Goal: Information Seeking & Learning: Learn about a topic

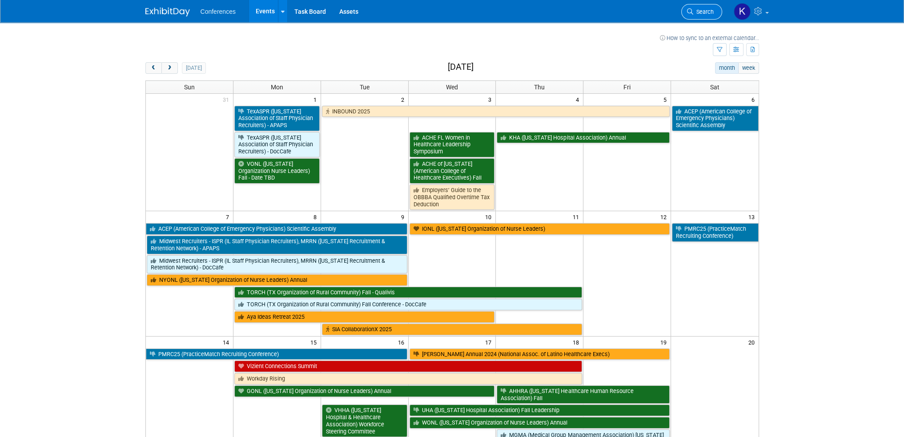
click at [704, 14] on span "Search" at bounding box center [703, 11] width 20 height 7
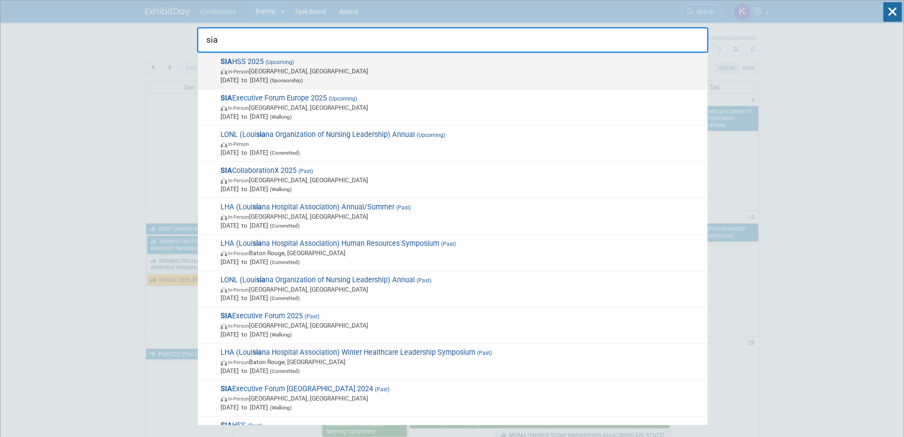
type input "sia"
click at [435, 71] on span "In-Person Las Vegas, NV" at bounding box center [461, 71] width 482 height 9
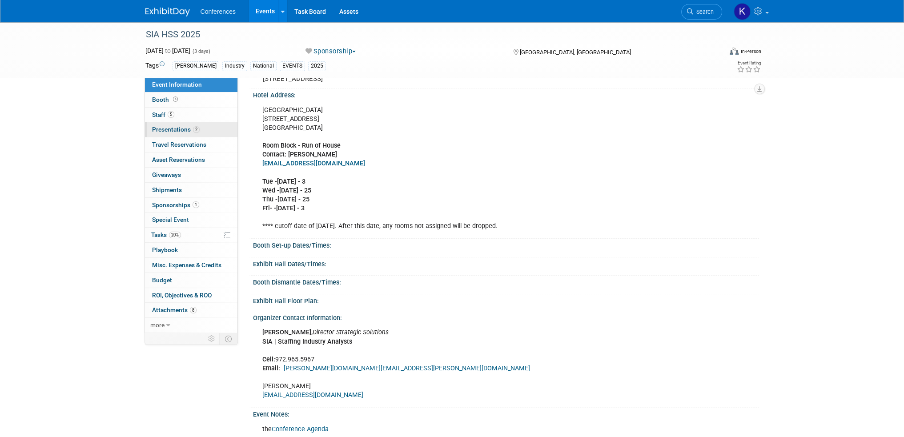
scroll to position [178, 0]
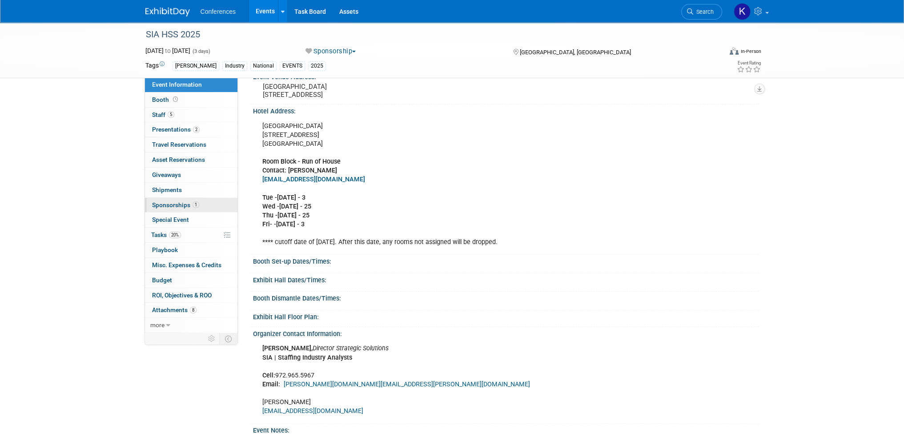
click at [167, 206] on span "Sponsorships 1" at bounding box center [175, 204] width 47 height 7
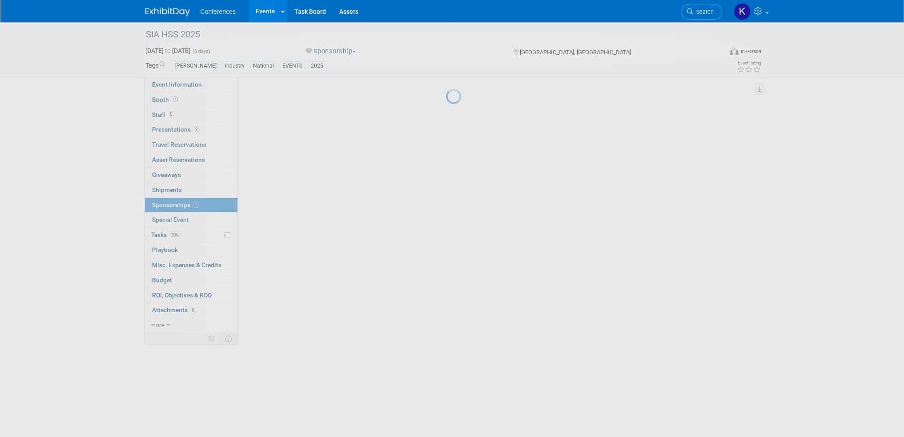
scroll to position [0, 0]
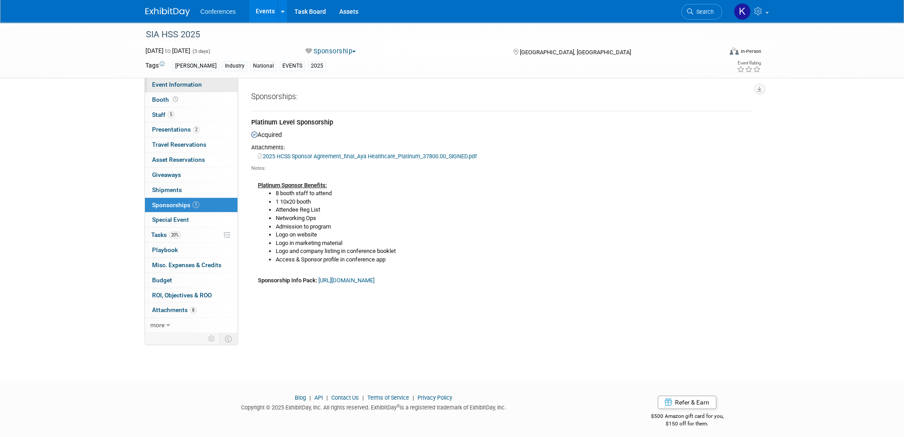
click at [190, 88] on span "Event Information" at bounding box center [177, 84] width 50 height 7
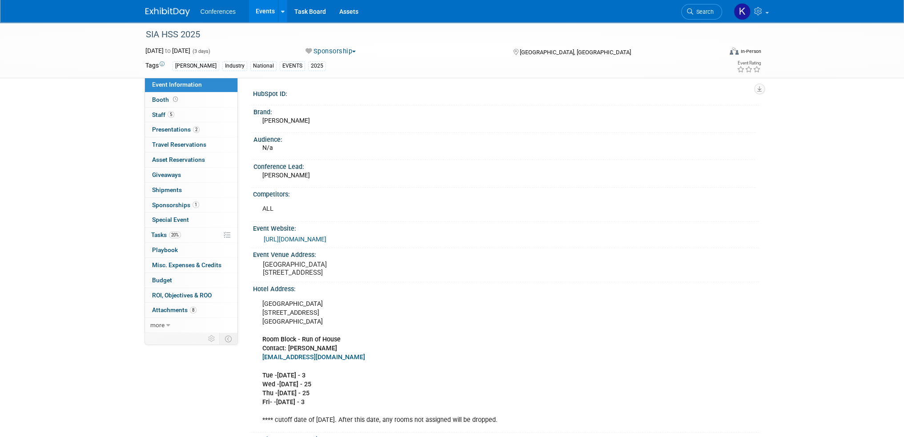
click at [326, 239] on link "[URL][DOMAIN_NAME]" at bounding box center [295, 239] width 63 height 7
